Goal: Find specific page/section: Find specific page/section

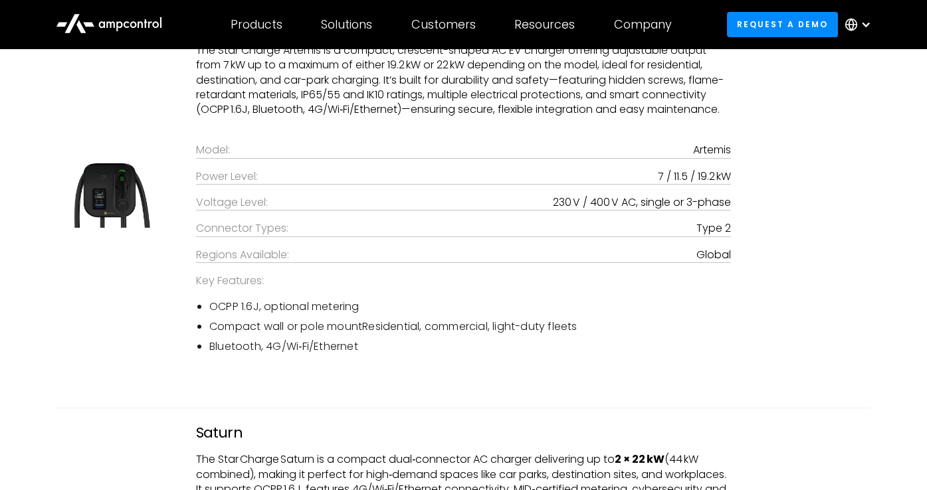
scroll to position [2045, 0]
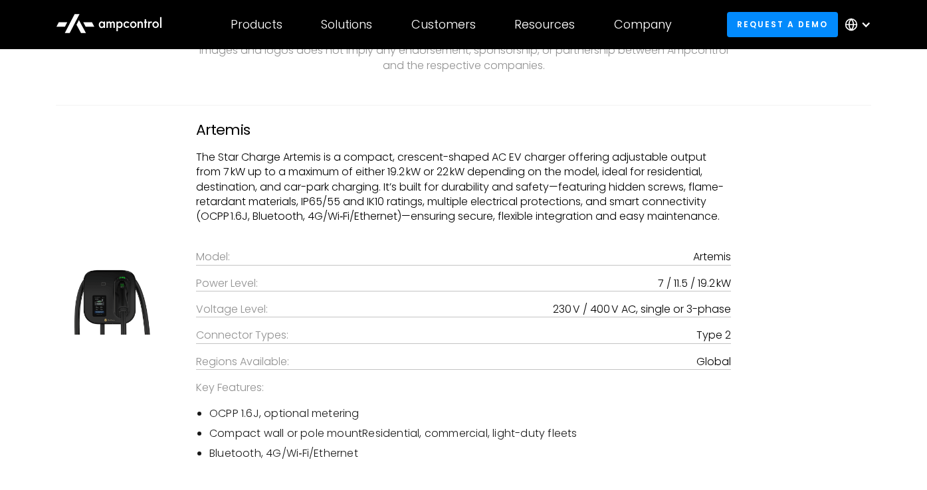
click at [112, 305] on img at bounding box center [113, 297] width 114 height 76
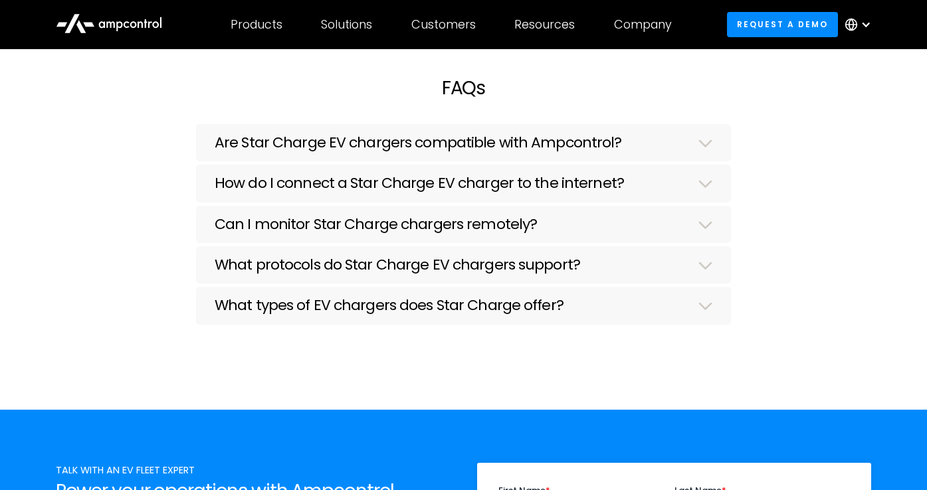
scroll to position [3215, 0]
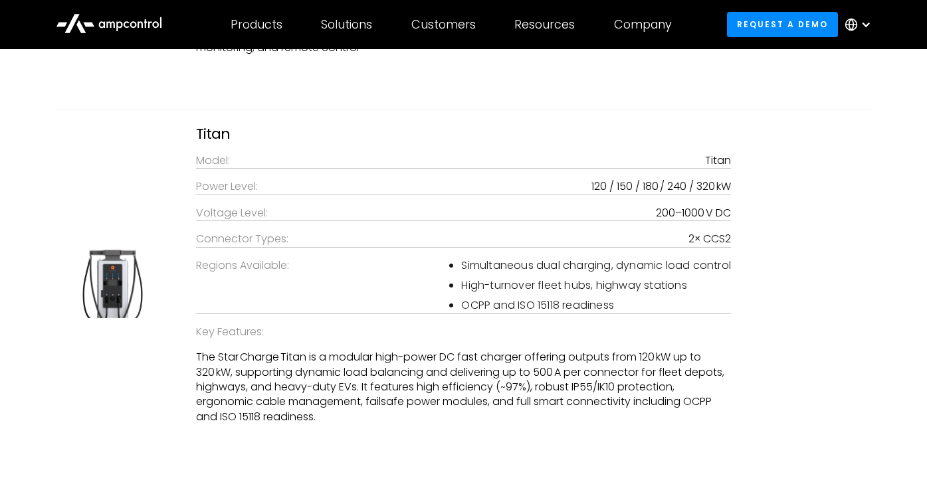
click at [123, 267] on img at bounding box center [113, 281] width 114 height 76
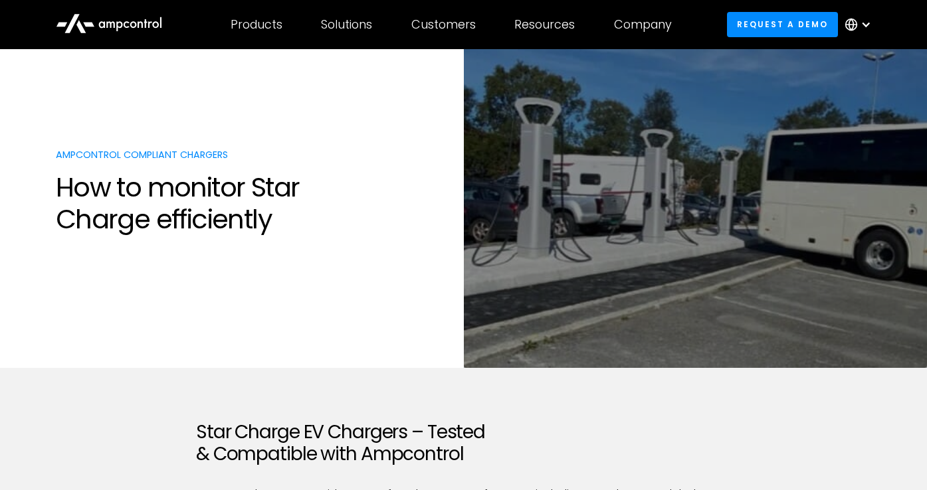
scroll to position [9, 0]
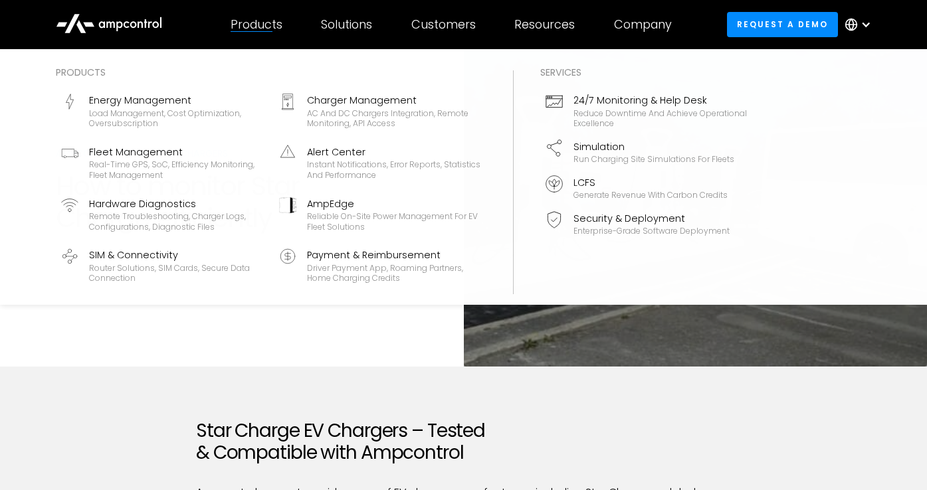
click at [271, 20] on div "Products" at bounding box center [257, 24] width 52 height 15
click at [235, 27] on div "Products" at bounding box center [257, 24] width 52 height 15
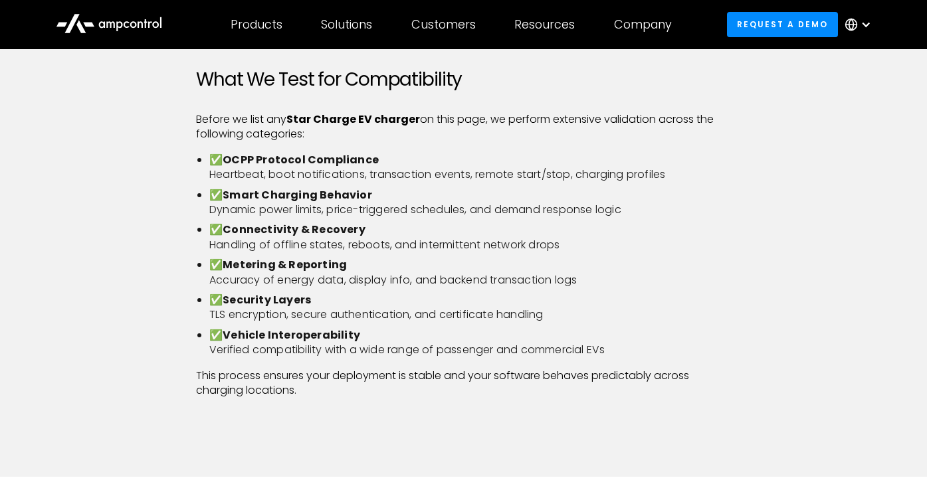
scroll to position [1552, 0]
